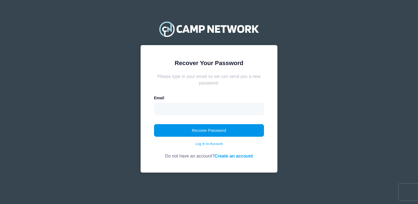
click at [220, 128] on button "Recover Password" at bounding box center [209, 130] width 110 height 13
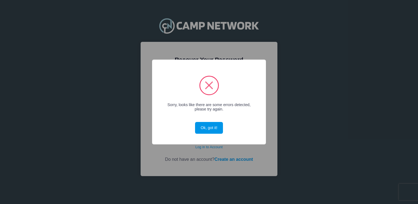
click at [206, 125] on button "Ok, got it!" at bounding box center [209, 128] width 28 height 12
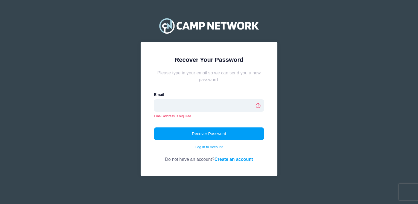
click at [173, 107] on input "email" at bounding box center [209, 105] width 110 height 13
type input "estherfaigy@aol.com"
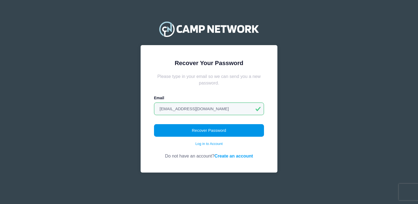
click at [183, 128] on button "Recover Password" at bounding box center [209, 130] width 110 height 13
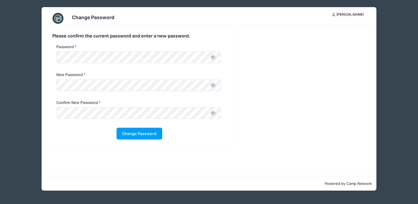
click at [214, 86] on icon at bounding box center [213, 85] width 4 height 4
click at [143, 130] on button "Change Password" at bounding box center [139, 134] width 46 height 12
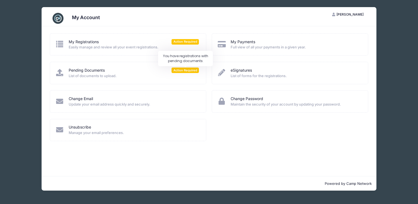
click at [180, 71] on span "Action Required" at bounding box center [184, 69] width 27 height 5
click at [94, 75] on span "List of documents to upload." at bounding box center [134, 75] width 130 height 5
click at [60, 74] on icon at bounding box center [59, 72] width 9 height 7
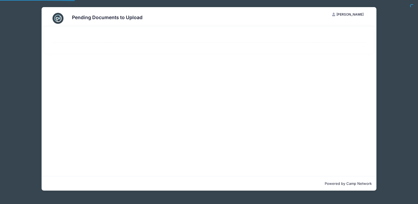
select select "50"
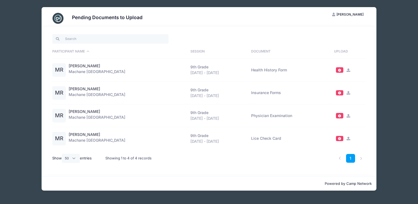
click at [338, 117] on span at bounding box center [339, 115] width 7 height 5
click at [347, 116] on icon at bounding box center [348, 116] width 4 height 4
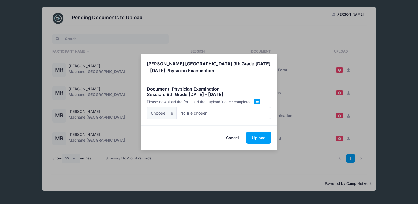
click at [391, 84] on div "× MR Mindy Raab Machane Racket Lake 9th Grade Aug 14 - Aug 28, 2025 Physician E…" at bounding box center [209, 102] width 418 height 204
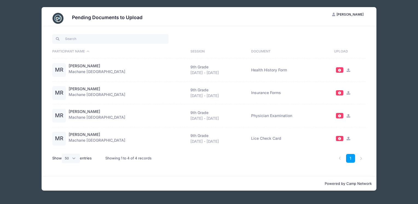
click at [340, 93] on span at bounding box center [339, 92] width 4 height 3
click at [339, 115] on span at bounding box center [339, 115] width 4 height 3
click at [279, 116] on td "Physician Examination" at bounding box center [289, 115] width 83 height 23
click at [338, 137] on span at bounding box center [339, 138] width 4 height 3
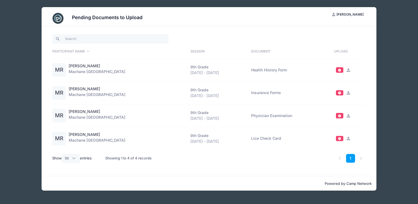
click at [338, 137] on span at bounding box center [339, 138] width 4 height 3
click at [347, 116] on icon at bounding box center [348, 116] width 4 height 4
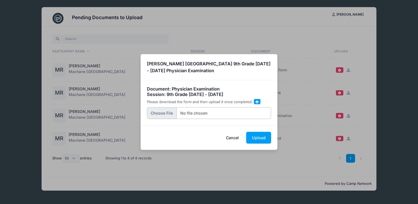
click at [165, 111] on input "file" at bounding box center [209, 113] width 124 height 12
click at [239, 136] on button "Cancel" at bounding box center [232, 138] width 24 height 12
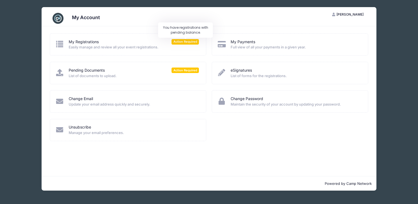
click at [187, 42] on span "Action Required" at bounding box center [184, 41] width 27 height 5
click at [148, 43] on div "My Registrations Action Required" at bounding box center [134, 42] width 130 height 6
click at [177, 41] on span "Action Required" at bounding box center [184, 41] width 27 height 5
click at [128, 49] on span "Easily manage and review all your event registrations." at bounding box center [134, 47] width 130 height 5
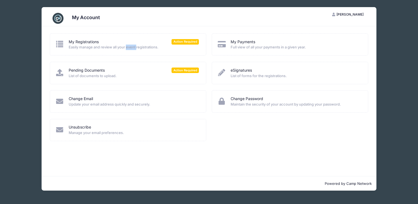
click at [128, 49] on span "Easily manage and review all your event registrations." at bounding box center [134, 47] width 130 height 5
drag, startPoint x: 128, startPoint y: 49, endPoint x: 102, endPoint y: 23, distance: 36.3
click at [102, 23] on div "My Account" at bounding box center [209, 18] width 318 height 15
click at [60, 47] on icon at bounding box center [59, 43] width 9 height 7
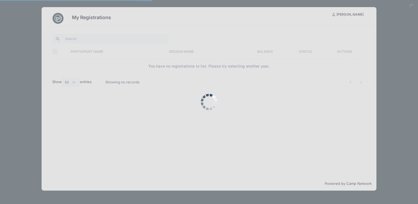
select select "50"
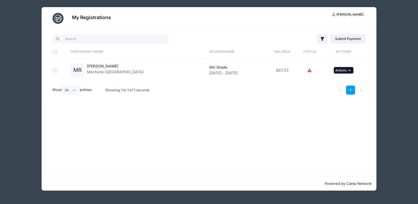
click at [341, 70] on span "Actions" at bounding box center [340, 70] width 11 height 4
click at [285, 119] on div "Filter Filter Options Show: Current Registrations Past Registratations Pending …" at bounding box center [209, 101] width 334 height 150
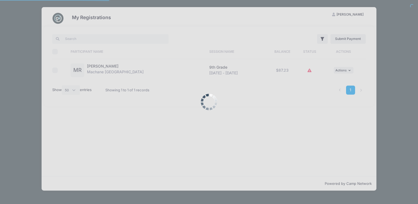
select select "50"
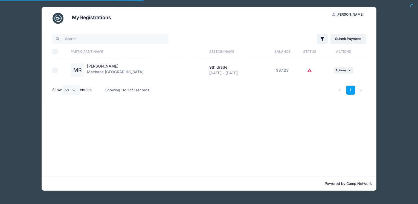
select select "50"
click at [340, 69] on span "Actions" at bounding box center [340, 70] width 11 height 4
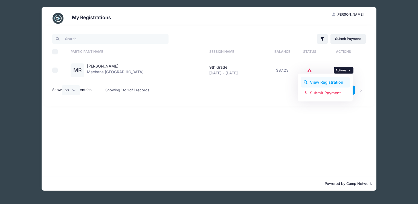
click at [328, 81] on link "View Registration" at bounding box center [324, 82] width 49 height 10
click at [349, 69] on icon "button" at bounding box center [349, 70] width 3 height 3
click at [331, 95] on link "Submit Payment" at bounding box center [324, 92] width 49 height 10
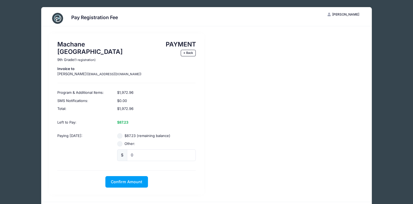
click at [119, 133] on input "$87.23 (remaining balance)" at bounding box center [119, 135] width 5 height 5
radio input "true"
click at [140, 149] on input "0" at bounding box center [161, 155] width 69 height 12
type input "87.23"
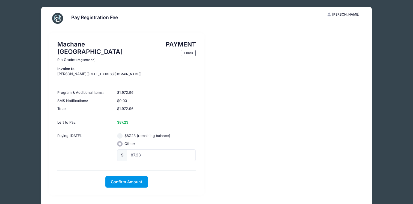
click at [134, 179] on span "Confirm Amount" at bounding box center [126, 181] width 31 height 5
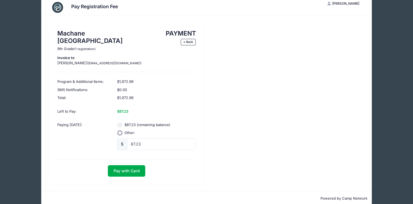
scroll to position [12, 0]
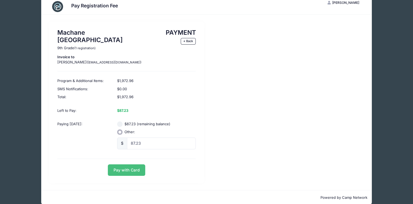
click at [121, 164] on button "Pay with Card" at bounding box center [126, 170] width 37 height 12
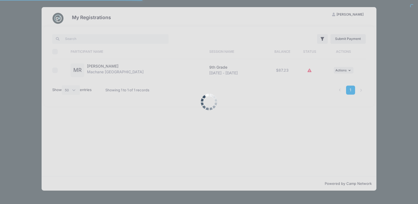
select select "50"
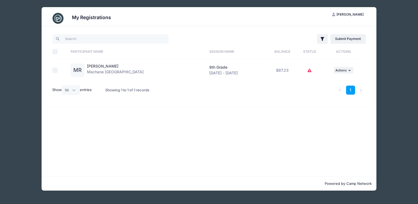
click at [308, 70] on icon at bounding box center [309, 70] width 4 height 0
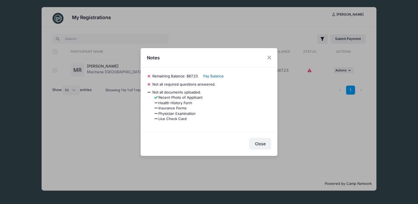
click at [217, 77] on link "Pay Balance" at bounding box center [213, 76] width 20 height 4
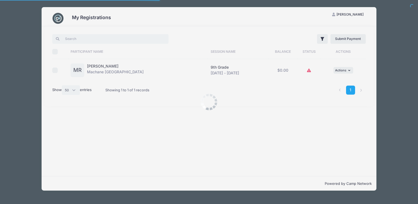
select select "50"
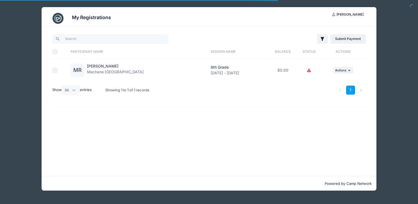
select select "50"
click at [78, 39] on input "search" at bounding box center [110, 38] width 116 height 9
click at [74, 90] on select "All 10 25 50" at bounding box center [71, 89] width 18 height 9
click at [234, 137] on div "Filter Filter Options Show: Current Registrations Past Registratations Pending …" at bounding box center [209, 101] width 334 height 150
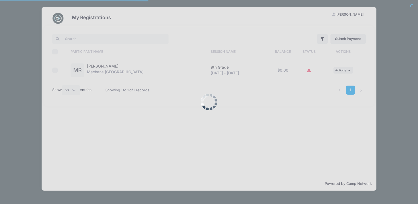
select select "50"
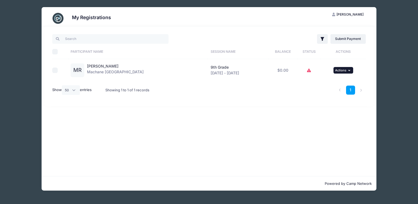
click at [344, 67] on button "... Actions" at bounding box center [343, 70] width 20 height 7
click at [326, 83] on link "View Registration" at bounding box center [324, 82] width 49 height 10
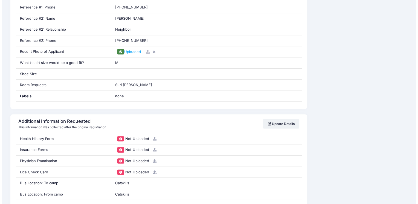
scroll to position [433, 0]
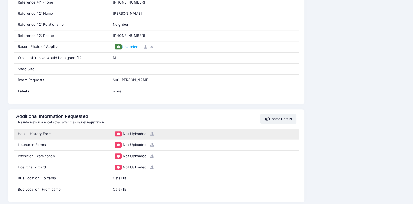
click at [150, 132] on icon at bounding box center [152, 134] width 4 height 4
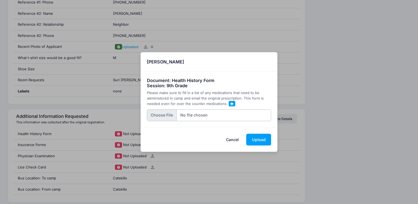
click at [165, 116] on input "file" at bounding box center [209, 115] width 124 height 12
click at [230, 103] on span at bounding box center [231, 103] width 3 height 3
click at [233, 138] on button "Cancel" at bounding box center [232, 140] width 24 height 12
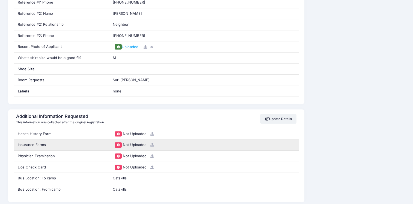
click at [150, 144] on icon at bounding box center [152, 145] width 4 height 4
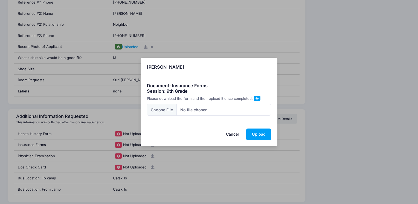
click at [255, 98] on span at bounding box center [256, 98] width 3 height 3
click at [233, 134] on button "Cancel" at bounding box center [232, 134] width 24 height 12
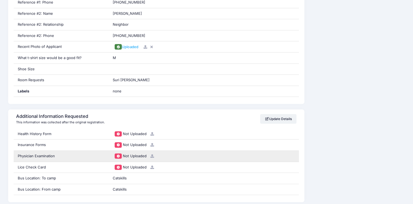
click at [151, 155] on icon at bounding box center [152, 156] width 4 height 4
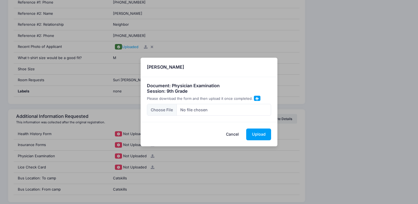
click at [256, 98] on span at bounding box center [256, 98] width 3 height 3
click at [165, 108] on input "file" at bounding box center [209, 110] width 124 height 12
click at [135, 166] on div "× Mindy Raab Document: Physician Examination Session: 9th Grade Please download…" at bounding box center [209, 102] width 418 height 204
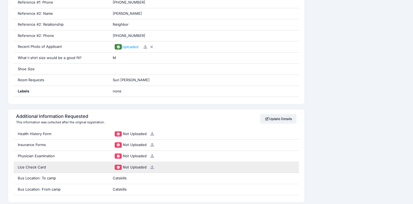
click at [150, 166] on icon at bounding box center [152, 167] width 4 height 4
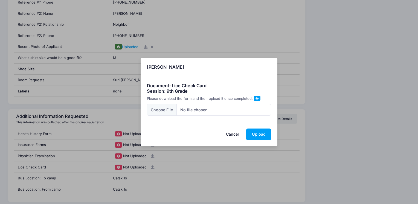
click at [257, 97] on span at bounding box center [257, 98] width 7 height 5
